Goal: Information Seeking & Learning: Find specific fact

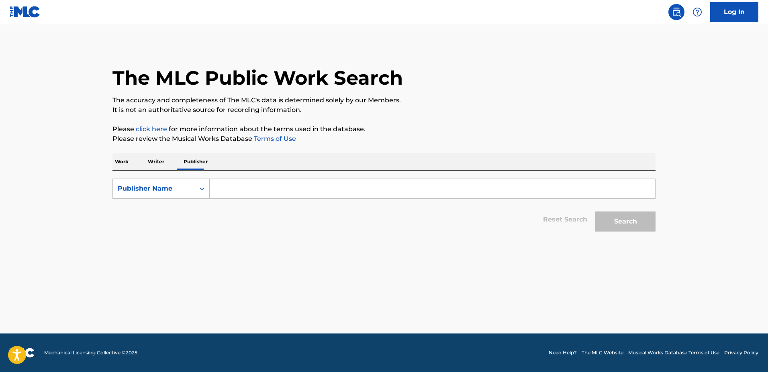
click at [235, 186] on input "Search Form" at bounding box center [432, 188] width 445 height 19
type input "surreal world music"
click at [595, 212] on button "Search" at bounding box center [625, 222] width 60 height 20
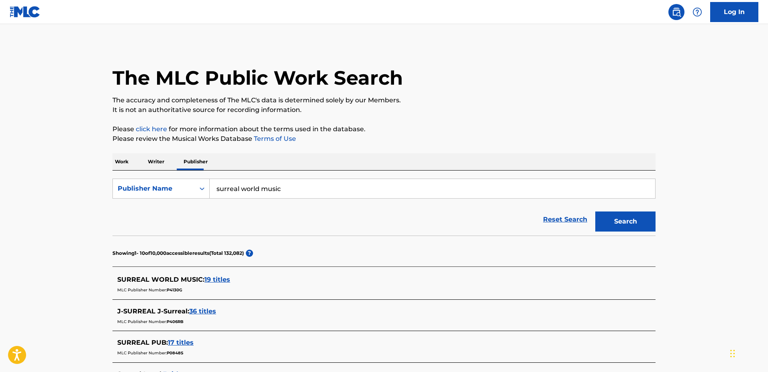
click at [221, 283] on span "19 titles" at bounding box center [217, 280] width 26 height 8
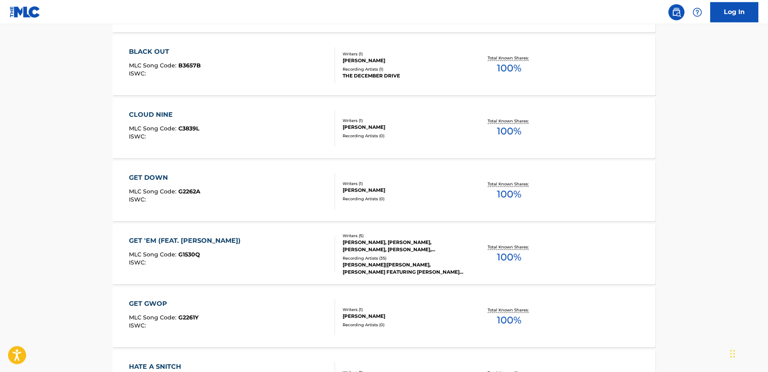
scroll to position [409, 0]
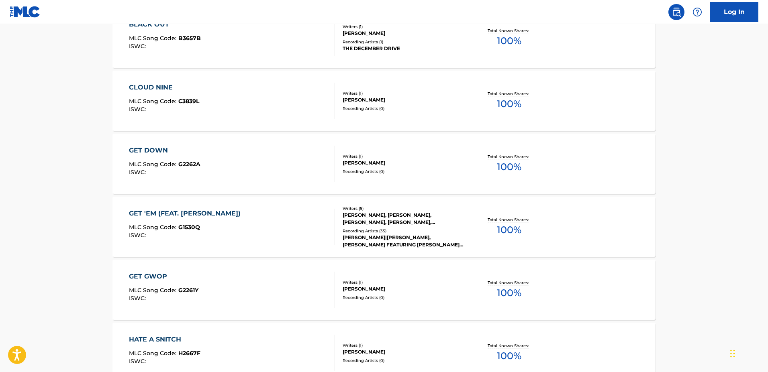
click at [173, 211] on div "GET 'EM (FEAT. [PERSON_NAME])" at bounding box center [187, 214] width 116 height 10
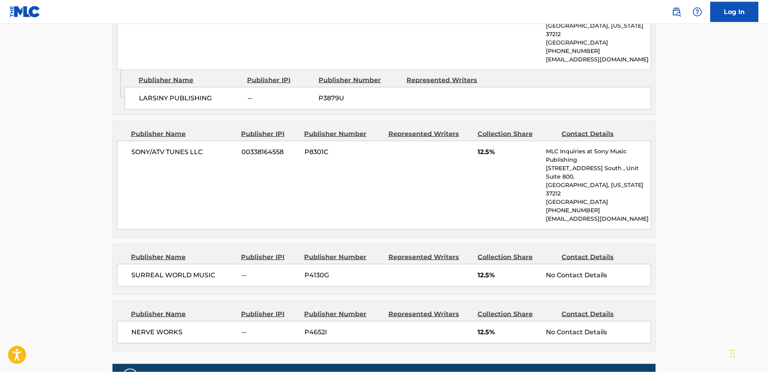
scroll to position [655, 0]
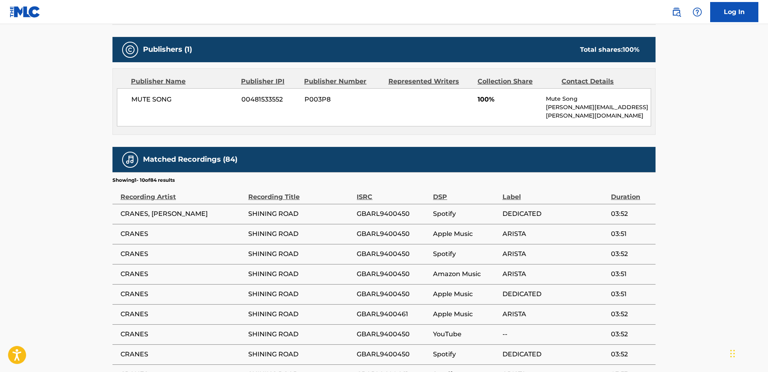
scroll to position [325, 0]
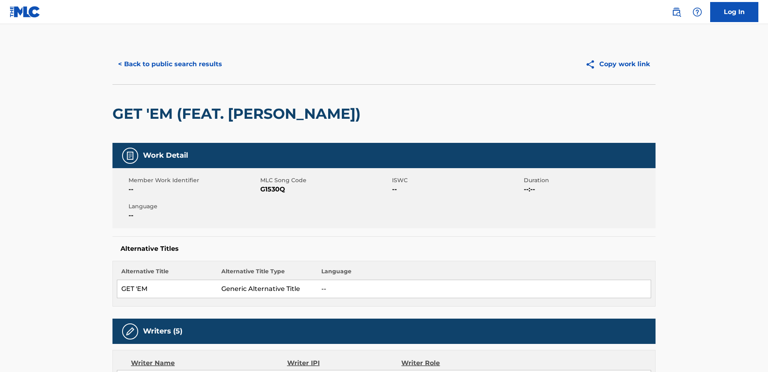
click at [165, 68] on button "< Back to public search results" at bounding box center [169, 64] width 115 height 20
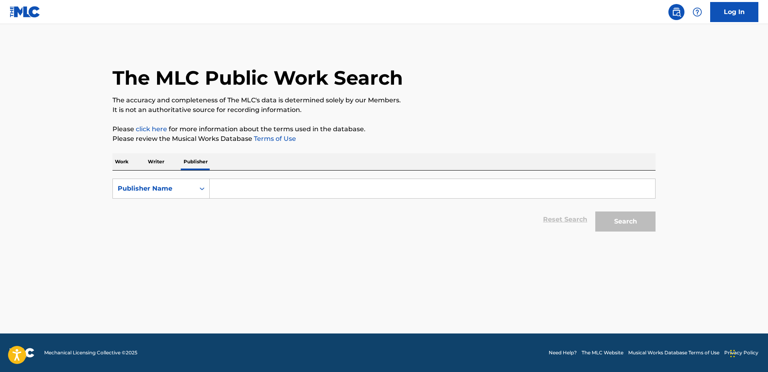
click at [211, 181] on input "Search Form" at bounding box center [432, 188] width 445 height 19
click at [213, 182] on input "Search Form" at bounding box center [432, 188] width 445 height 19
paste input "P71725"
type input "P71725"
click at [595, 212] on button "Search" at bounding box center [625, 222] width 60 height 20
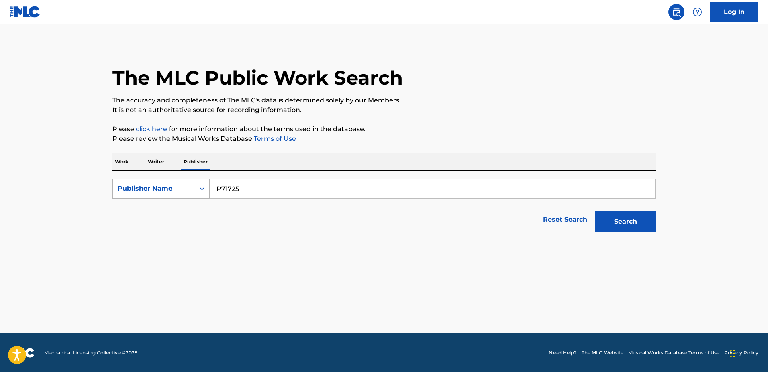
click at [174, 179] on div "Publisher Name" at bounding box center [160, 189] width 97 height 20
click at [173, 228] on div "MLC Publisher Number" at bounding box center [161, 229] width 96 height 20
click at [239, 194] on input "Search Form" at bounding box center [432, 188] width 445 height 19
paste input "P71725"
type input "P71725"
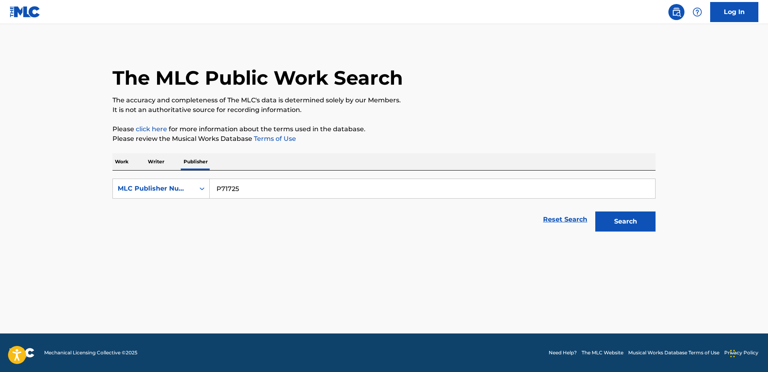
click at [595, 212] on button "Search" at bounding box center [625, 222] width 60 height 20
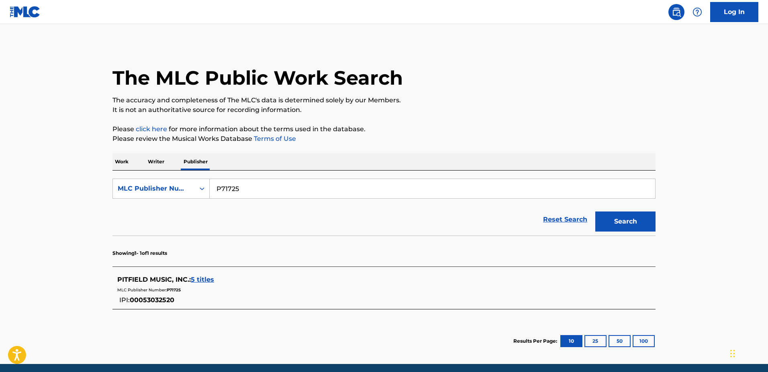
click at [206, 278] on span "5 titles" at bounding box center [202, 280] width 23 height 8
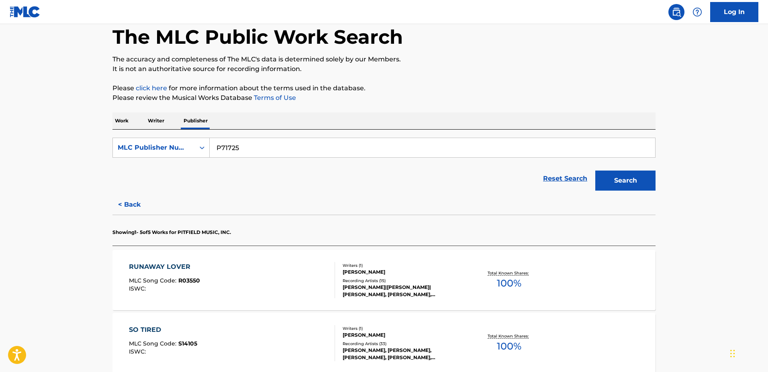
scroll to position [246, 0]
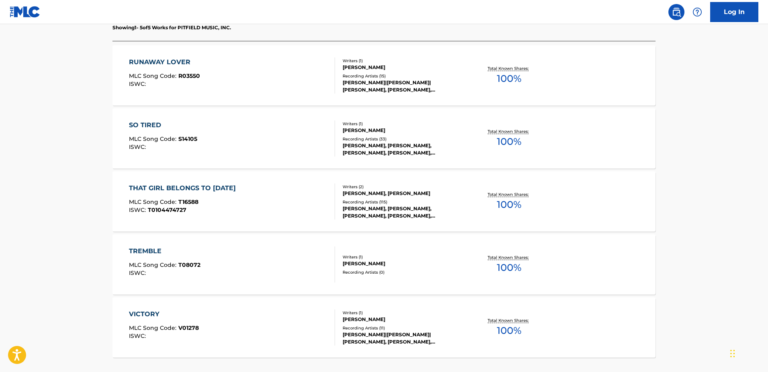
click at [200, 186] on div "THAT GIRL BELONGS TO [DATE]" at bounding box center [184, 188] width 111 height 10
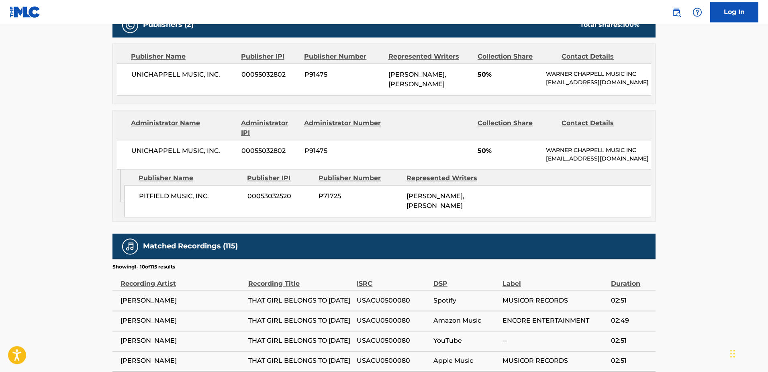
scroll to position [409, 0]
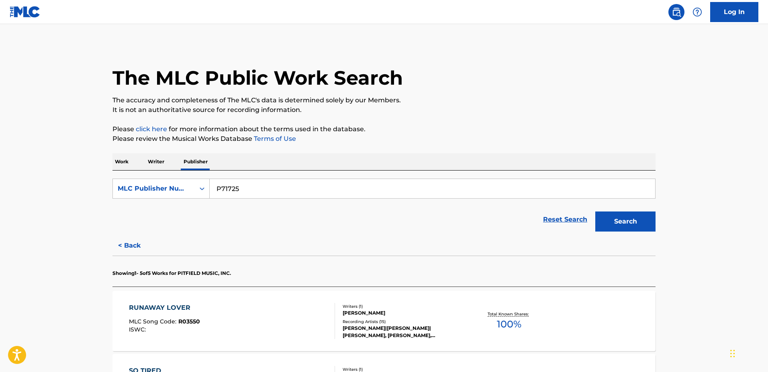
click at [247, 185] on input "P71725" at bounding box center [432, 188] width 445 height 19
paste input "402PP"
type input "P402PP"
click at [595, 212] on button "Search" at bounding box center [625, 222] width 60 height 20
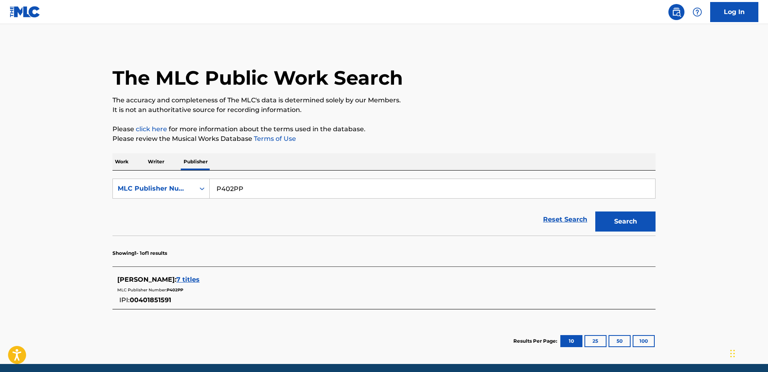
click at [220, 281] on div "[PERSON_NAME] : 7 titles" at bounding box center [373, 280] width 512 height 10
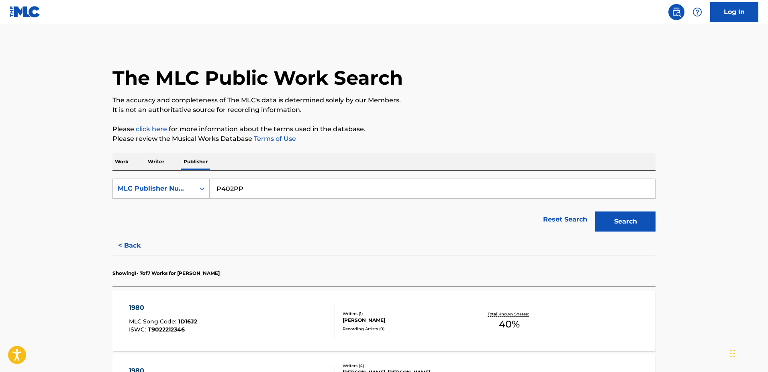
scroll to position [246, 0]
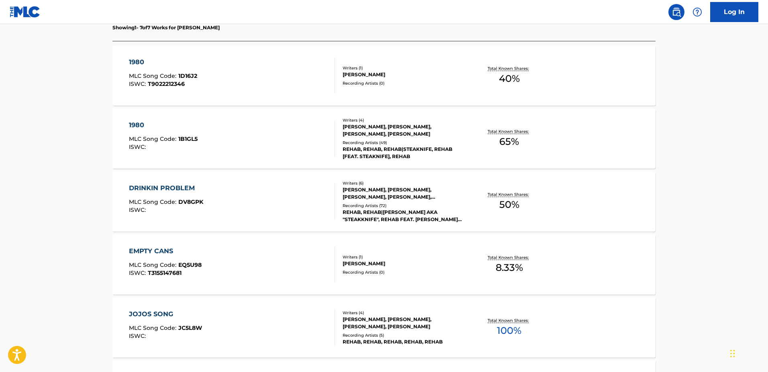
click at [163, 186] on div "DRINKIN PROBLEM" at bounding box center [166, 188] width 74 height 10
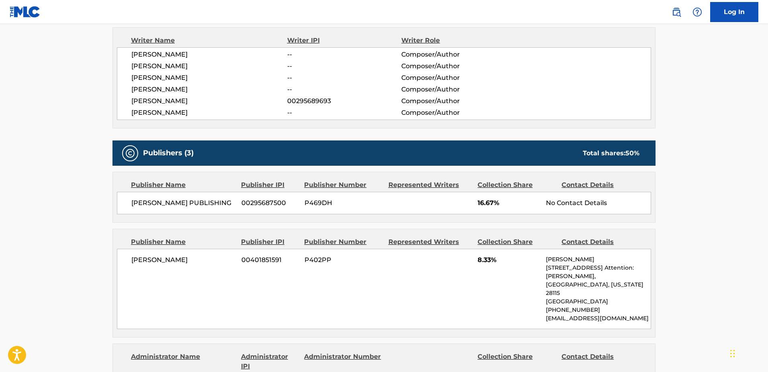
scroll to position [369, 0]
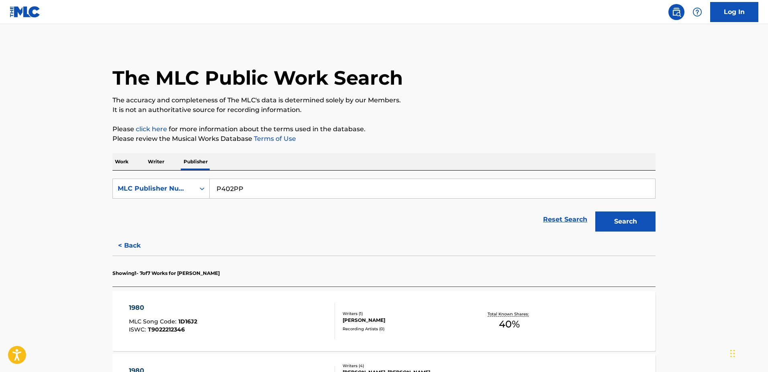
click at [252, 196] on input "P402PP" at bounding box center [432, 188] width 445 height 19
paste input "84115"
type input "P84115"
click at [595, 212] on button "Search" at bounding box center [625, 222] width 60 height 20
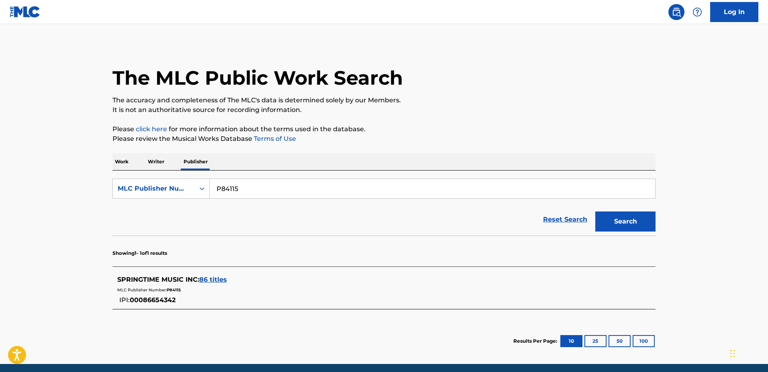
click at [214, 276] on div "SPRINGTIME MUSIC INC : 86 titles" at bounding box center [373, 280] width 512 height 10
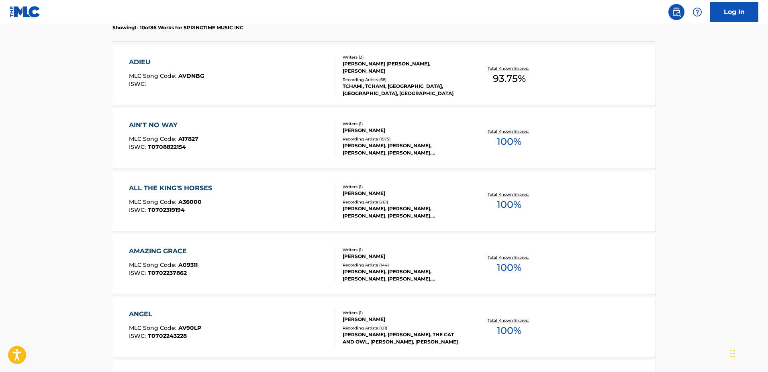
scroll to position [573, 0]
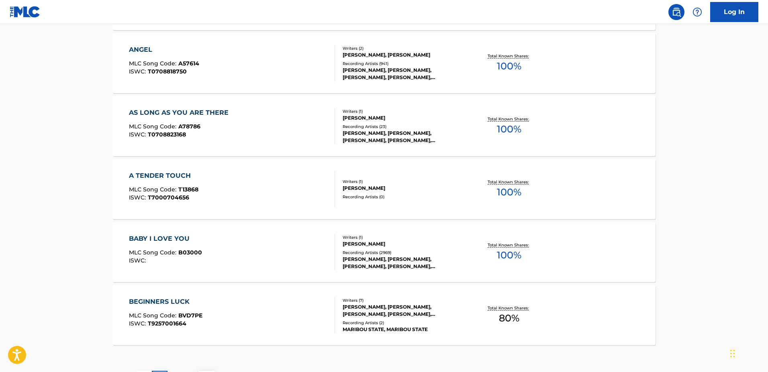
click at [213, 300] on div "BEGINNERS LUCK MLC Song Code : BVD7PE ISWC : T9257001664" at bounding box center [232, 315] width 206 height 36
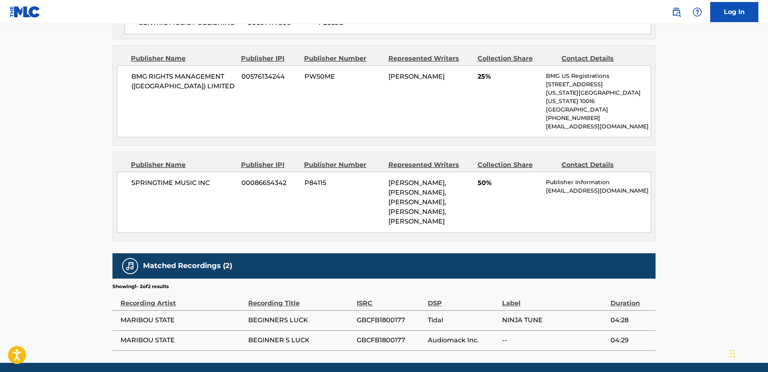
scroll to position [546, 0]
